Goal: Task Accomplishment & Management: Complete application form

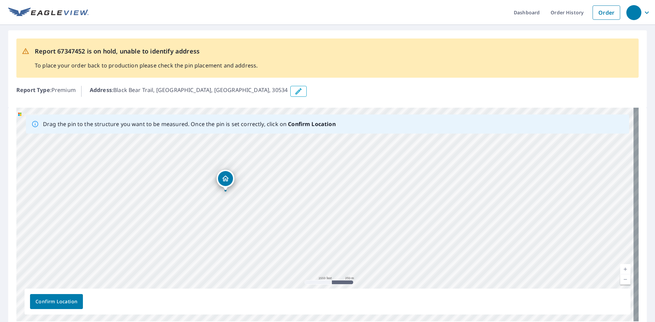
click at [294, 89] on icon "button" at bounding box center [298, 91] width 8 height 8
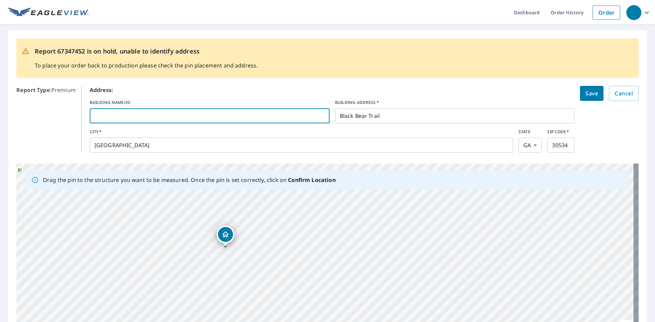
click at [108, 113] on input "text" at bounding box center [210, 115] width 240 height 19
type input "203"
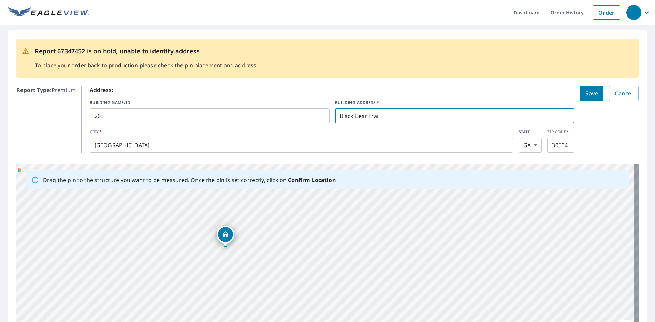
drag, startPoint x: 383, startPoint y: 114, endPoint x: 367, endPoint y: 116, distance: 16.5
click at [367, 116] on input "Black Bear Trail" at bounding box center [455, 115] width 240 height 19
type input "Black Bear ridge"
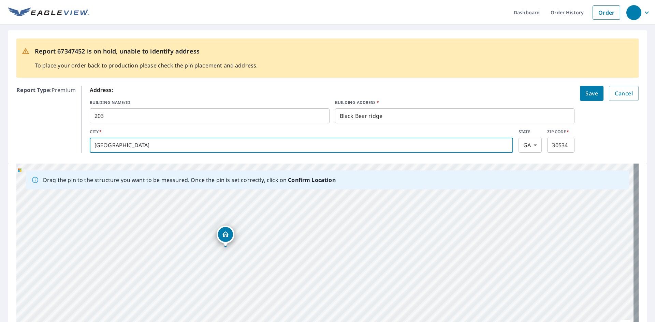
drag, startPoint x: 177, startPoint y: 144, endPoint x: 80, endPoint y: 147, distance: 96.9
click at [80, 148] on div "Report Type : Premium Address: BUILDING NAME/ID 203 ​ BUILDING ADDRESS   * Blac…" at bounding box center [327, 119] width 622 height 72
type input "jasper"
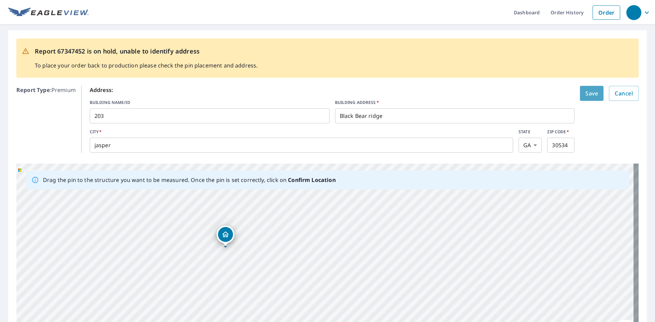
click at [585, 92] on span "Save" at bounding box center [591, 94] width 13 height 10
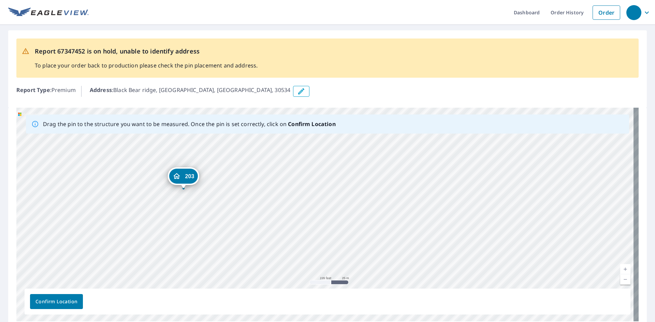
drag, startPoint x: 305, startPoint y: 174, endPoint x: 180, endPoint y: 200, distance: 126.8
click at [180, 200] on div "203 Black Bear ridge jasper, GA 30534" at bounding box center [327, 215] width 622 height 214
drag, startPoint x: 242, startPoint y: 209, endPoint x: 291, endPoint y: 142, distance: 82.8
click at [291, 142] on div "203 Black Bear ridge jasper, GA 30534" at bounding box center [327, 215] width 622 height 214
drag, startPoint x: 458, startPoint y: 217, endPoint x: 375, endPoint y: 148, distance: 108.2
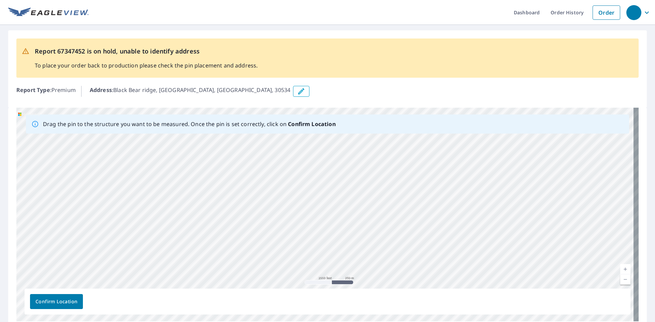
click at [375, 148] on div "203 Black Bear ridge jasper, GA 30534" at bounding box center [327, 215] width 622 height 214
drag, startPoint x: 271, startPoint y: 223, endPoint x: 343, endPoint y: 148, distance: 103.7
click at [343, 148] on div "203 Black Bear ridge jasper, GA 30534" at bounding box center [327, 215] width 622 height 214
drag, startPoint x: 168, startPoint y: 231, endPoint x: 296, endPoint y: 156, distance: 147.9
click at [296, 156] on div "203 Black Bear ridge jasper, GA 30534" at bounding box center [327, 215] width 622 height 214
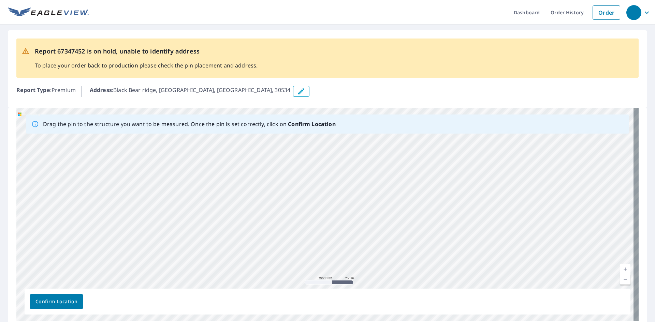
drag, startPoint x: 152, startPoint y: 200, endPoint x: 136, endPoint y: 258, distance: 60.2
click at [134, 260] on div "203 Black Bear ridge jasper, GA 30534" at bounding box center [327, 215] width 622 height 214
drag, startPoint x: 338, startPoint y: 173, endPoint x: 231, endPoint y: 266, distance: 141.7
click at [231, 266] on div "203 Black Bear ridge jasper, GA 30534" at bounding box center [327, 215] width 622 height 214
drag, startPoint x: 172, startPoint y: 162, endPoint x: 196, endPoint y: 254, distance: 94.8
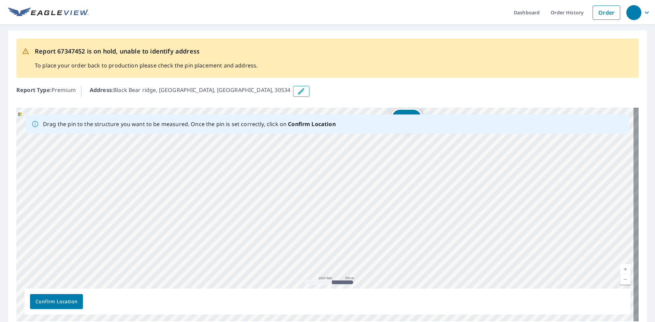
click at [196, 254] on div "203 Black Bear ridge jasper, GA 30534" at bounding box center [327, 215] width 622 height 214
drag, startPoint x: 198, startPoint y: 158, endPoint x: 196, endPoint y: 244, distance: 86.3
click at [196, 244] on div "203 Black Bear ridge jasper, GA 30534" at bounding box center [327, 215] width 622 height 214
drag, startPoint x: 328, startPoint y: 173, endPoint x: 298, endPoint y: 257, distance: 89.4
click at [298, 257] on div "203 Black Bear ridge jasper, GA 30534" at bounding box center [327, 215] width 622 height 214
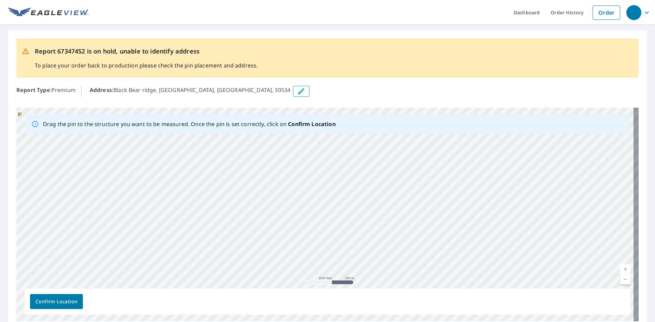
drag, startPoint x: 364, startPoint y: 194, endPoint x: 265, endPoint y: 256, distance: 117.1
click at [265, 256] on div "203 Black Bear ridge jasper, GA 30534" at bounding box center [327, 215] width 622 height 214
drag, startPoint x: 327, startPoint y: 235, endPoint x: 320, endPoint y: 178, distance: 57.7
click at [331, 179] on div "203 Black Bear ridge jasper, GA 30534" at bounding box center [327, 215] width 622 height 214
drag, startPoint x: 285, startPoint y: 144, endPoint x: 278, endPoint y: 239, distance: 95.4
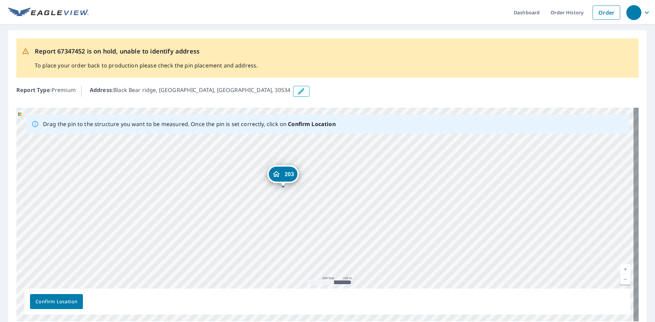
click at [278, 239] on div "203 Black Bear ridge jasper, GA 30534" at bounding box center [327, 215] width 622 height 214
click at [285, 145] on div "203 Black Bear ridge jasper, GA 30534" at bounding box center [327, 215] width 622 height 214
drag, startPoint x: 300, startPoint y: 201, endPoint x: 306, endPoint y: 160, distance: 40.7
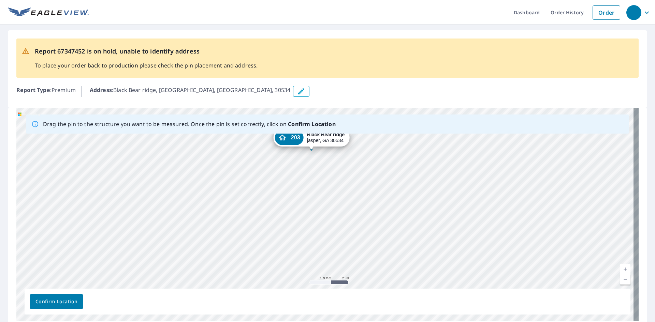
drag, startPoint x: 407, startPoint y: 203, endPoint x: 194, endPoint y: 111, distance: 231.4
click at [194, 111] on div "203 Black Bear ridge jasper, GA 30534" at bounding box center [327, 215] width 622 height 214
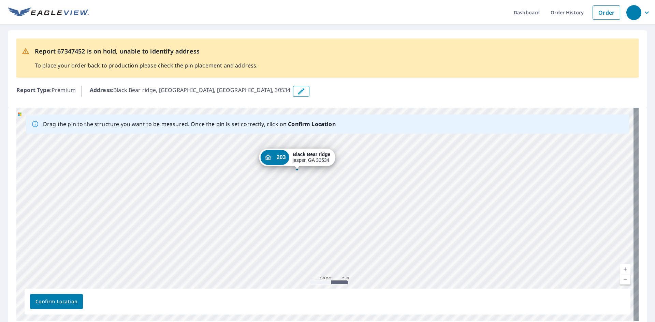
drag, startPoint x: 290, startPoint y: 173, endPoint x: 276, endPoint y: 193, distance: 24.4
click at [276, 193] on div "203 Black Bear ridge jasper, GA 30534" at bounding box center [327, 215] width 622 height 214
drag, startPoint x: 297, startPoint y: 169, endPoint x: 301, endPoint y: 174, distance: 6.5
click at [301, 174] on div "203 Black Bear ridge jasper, GA 30534" at bounding box center [327, 215] width 622 height 214
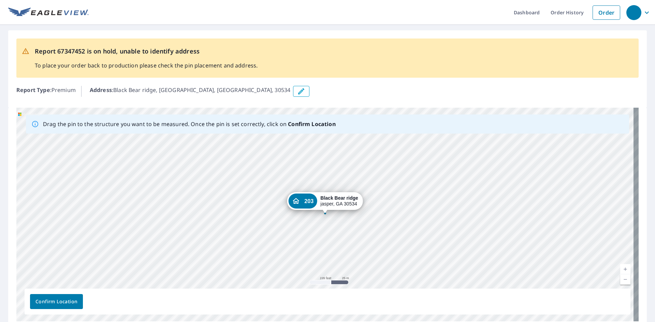
click at [54, 303] on span "Confirm Location" at bounding box center [56, 302] width 42 height 9
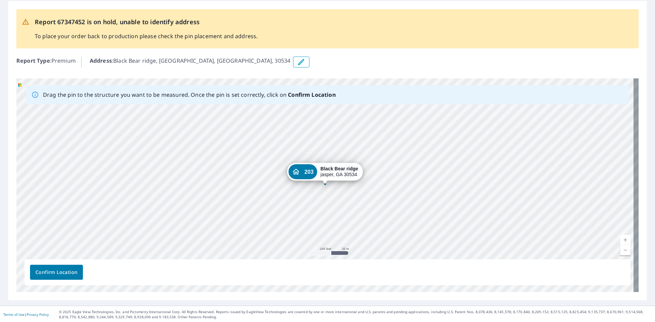
scroll to position [48, 0]
click at [49, 270] on span "Confirm Location" at bounding box center [56, 271] width 42 height 9
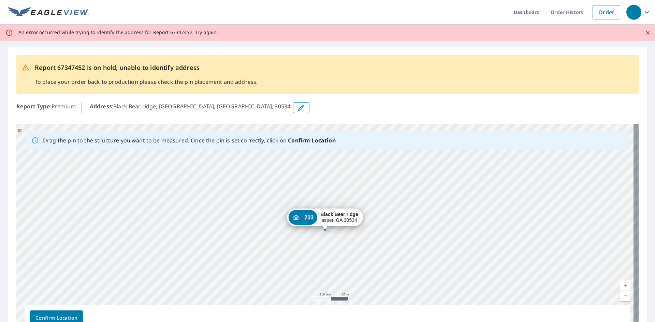
scroll to position [0, 0]
click at [54, 316] on span "Confirm Location" at bounding box center [56, 318] width 42 height 9
click at [52, 316] on span "Confirm Location" at bounding box center [56, 318] width 42 height 9
click at [326, 230] on div "203 Black Bear ridge jasper, GA 30534" at bounding box center [327, 231] width 622 height 214
click at [57, 318] on span "Confirm Location" at bounding box center [56, 318] width 42 height 9
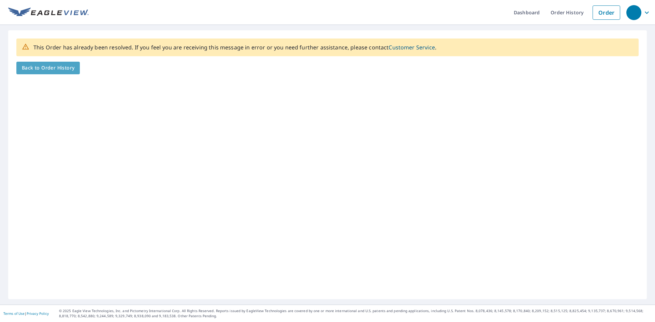
click at [41, 68] on span "Back to Order History" at bounding box center [48, 68] width 53 height 9
